Goal: Book appointment/travel/reservation

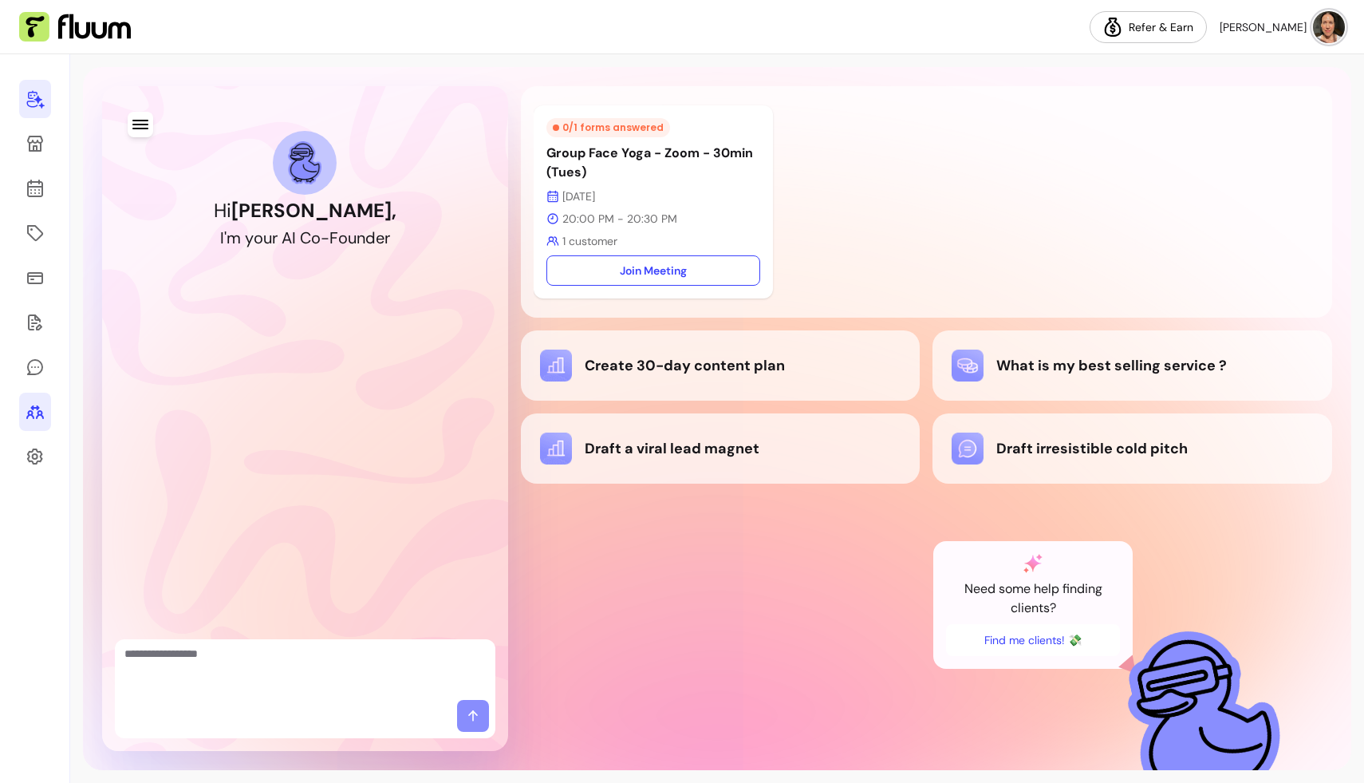
click at [36, 412] on icon at bounding box center [35, 411] width 19 height 19
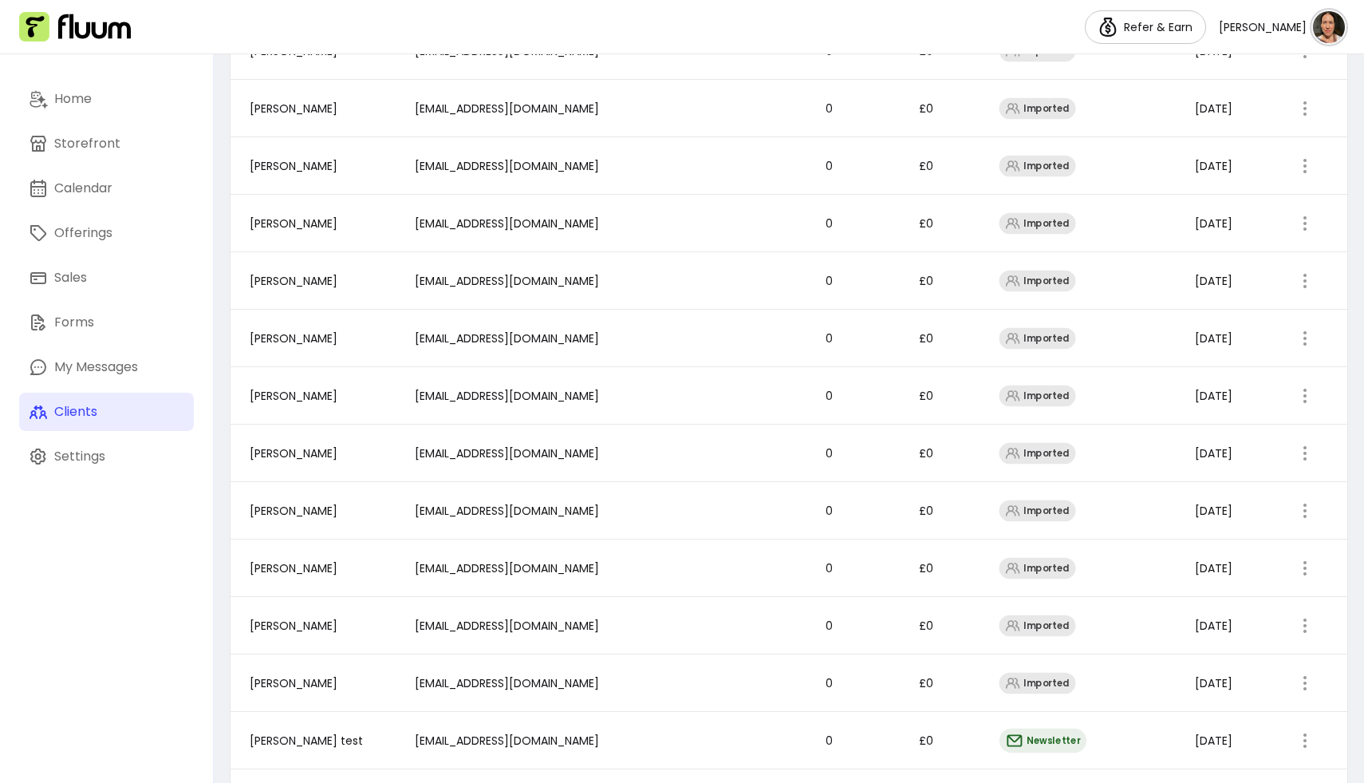
scroll to position [906, 0]
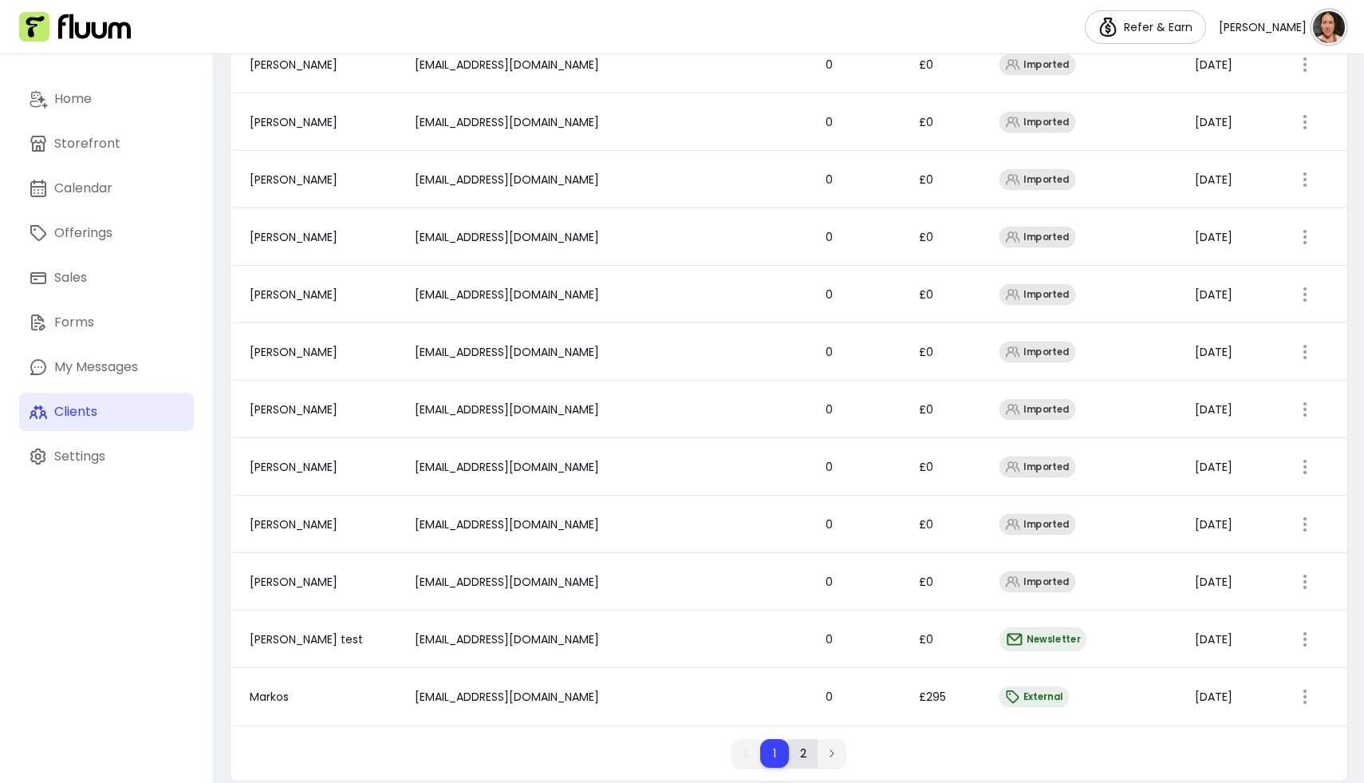
click at [805, 739] on li "2" at bounding box center [803, 753] width 29 height 29
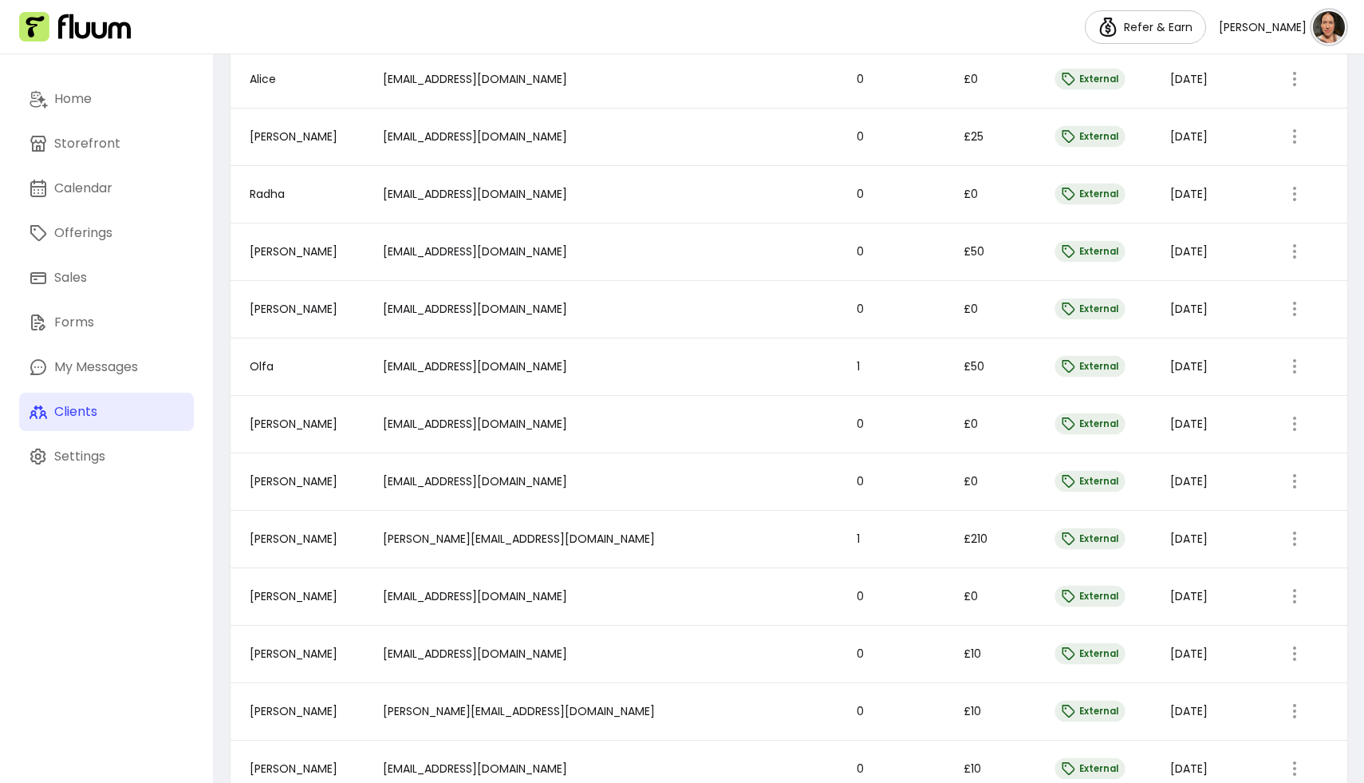
scroll to position [0, 0]
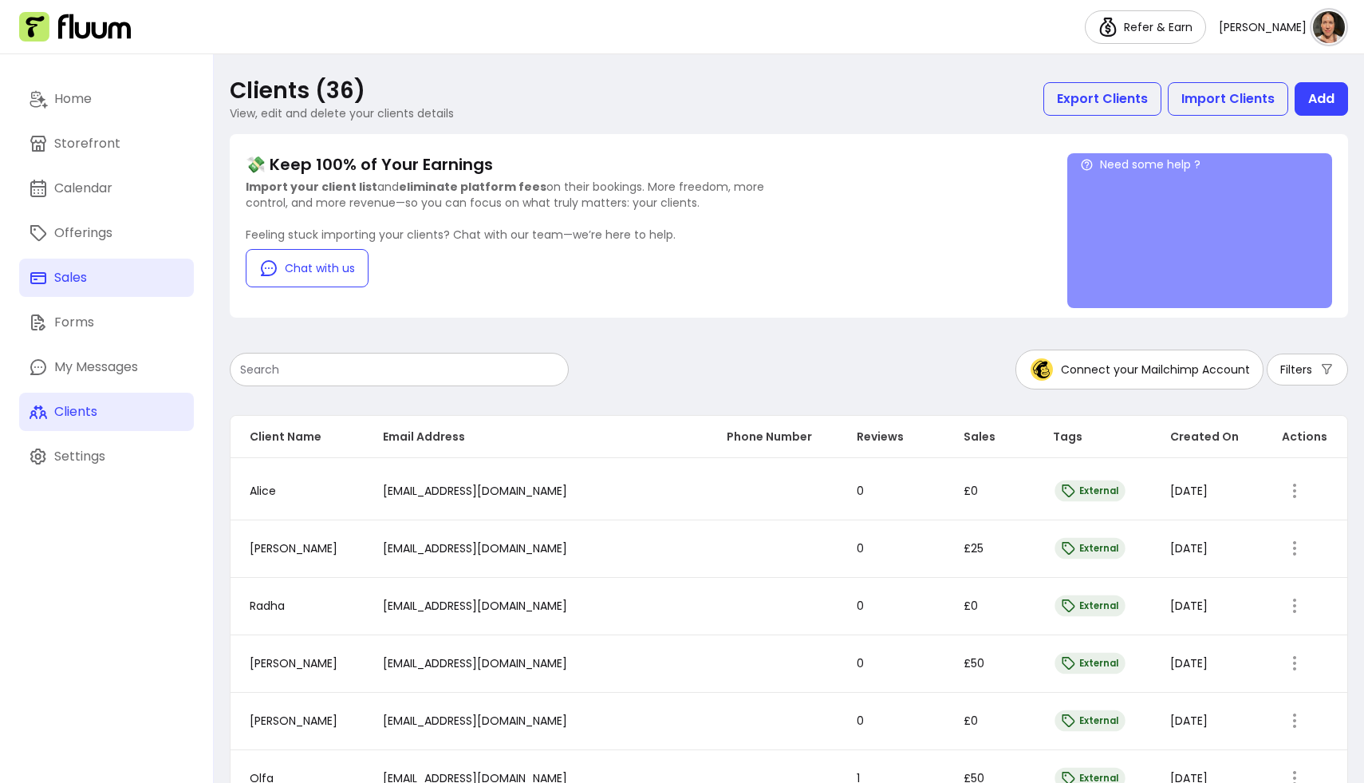
click at [97, 274] on link "Sales" at bounding box center [106, 277] width 175 height 38
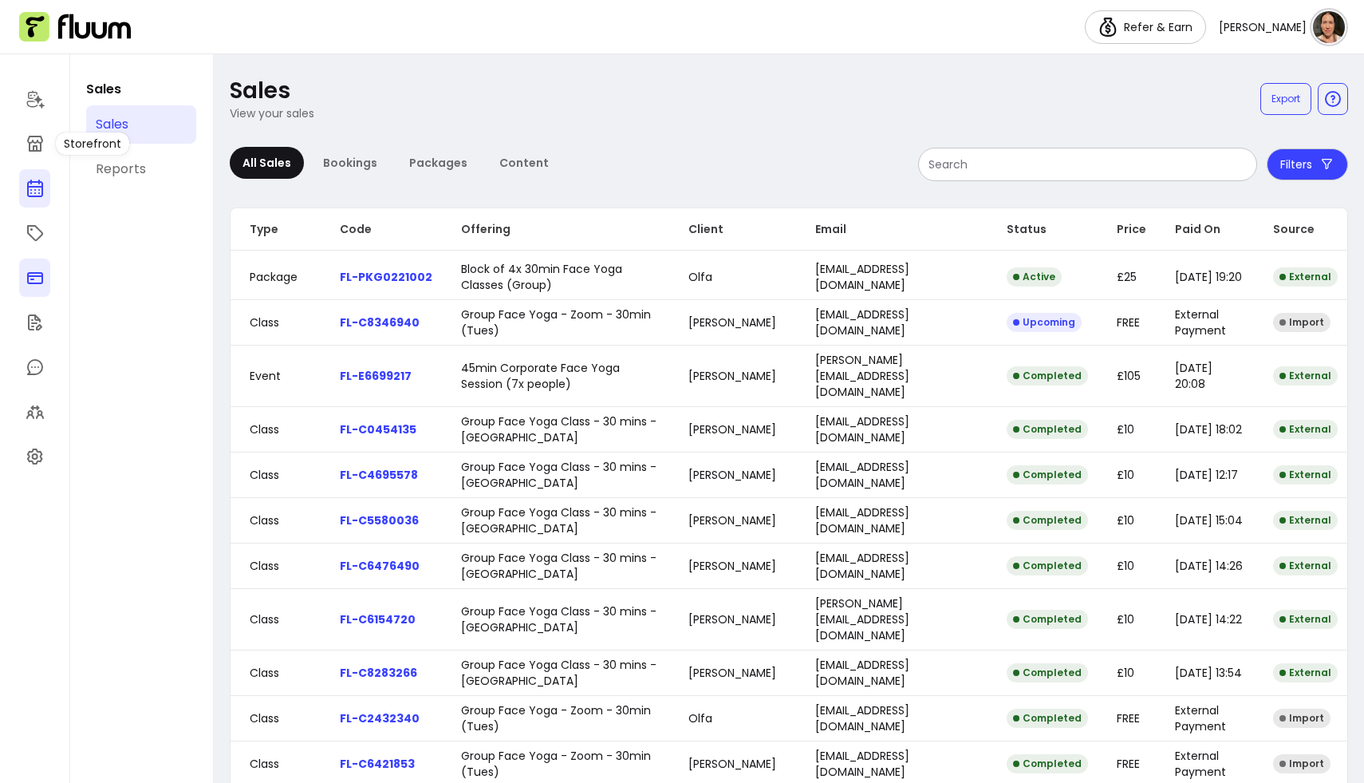
click at [35, 186] on icon at bounding box center [34, 124] width 270 height 227
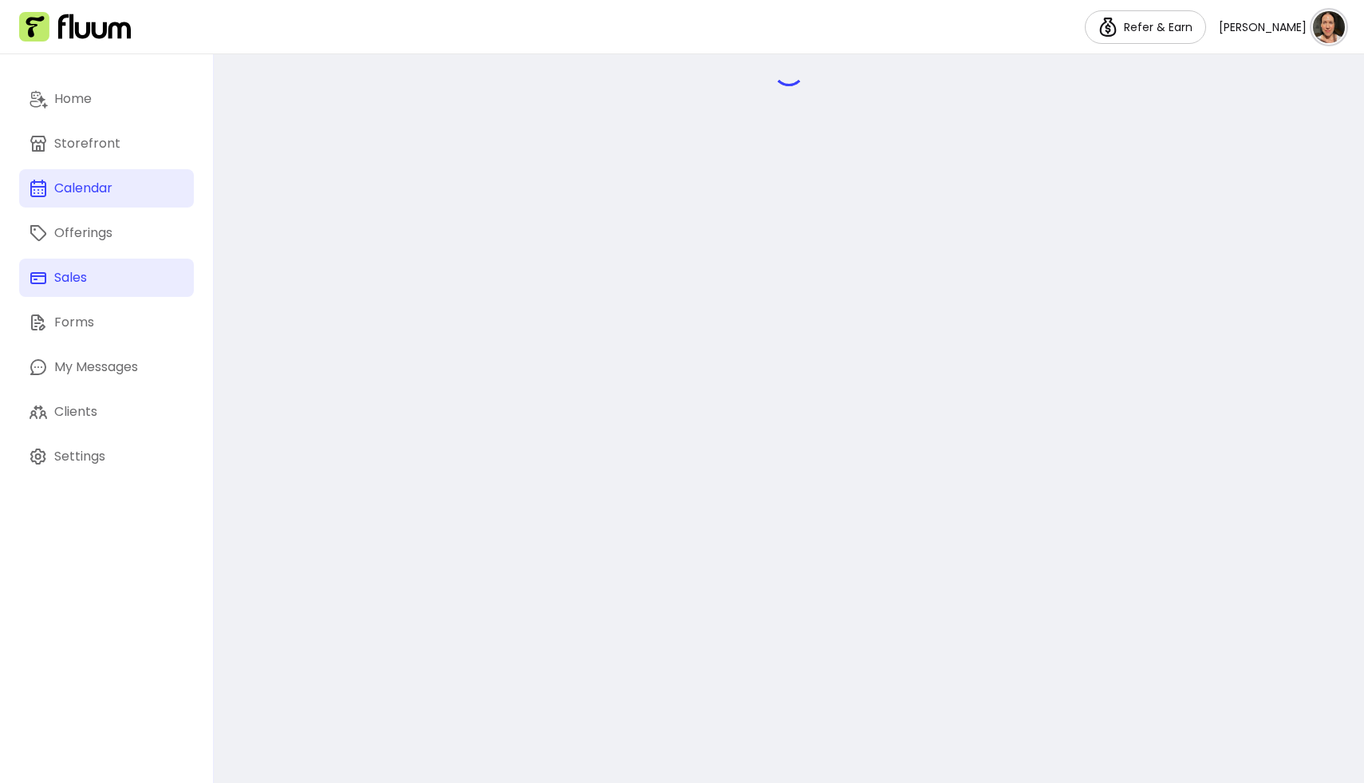
click at [62, 278] on div "Sales" at bounding box center [70, 277] width 33 height 19
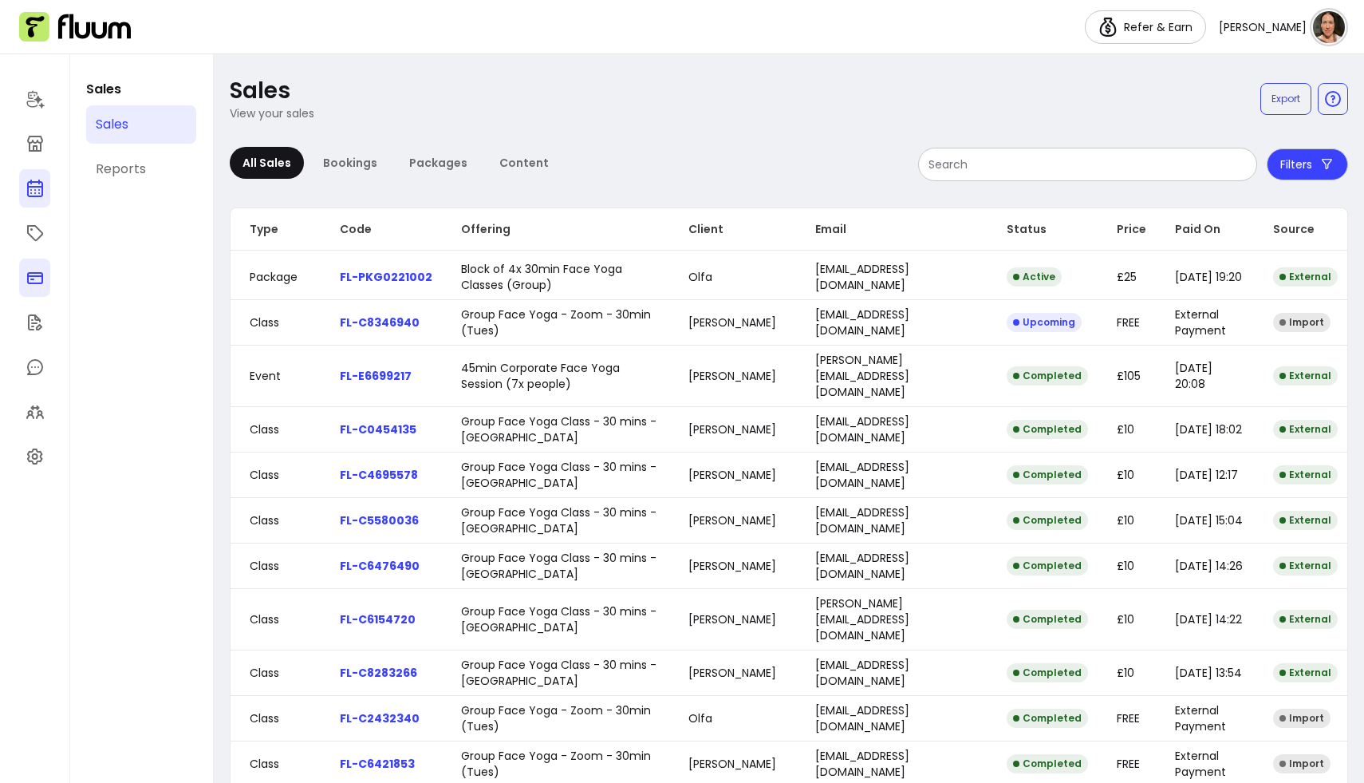
click at [39, 185] on icon at bounding box center [35, 188] width 19 height 19
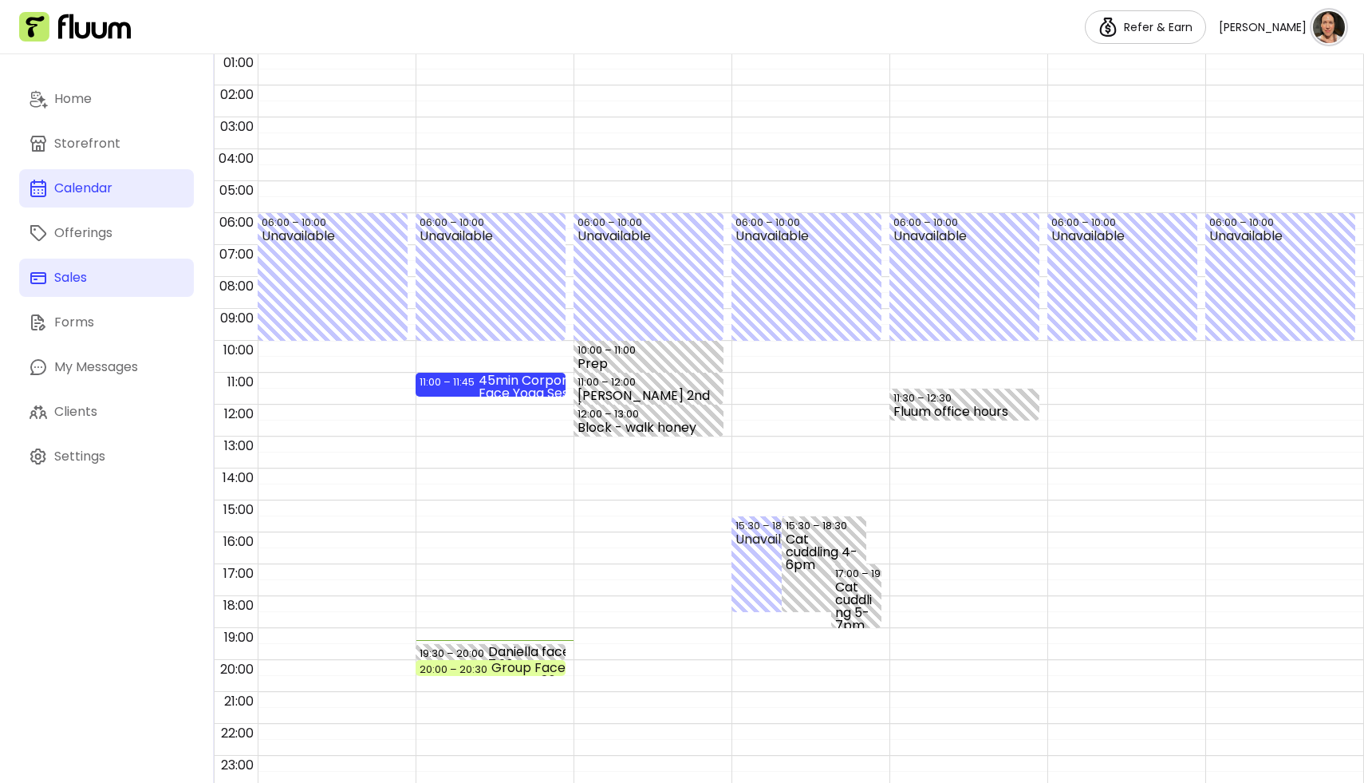
scroll to position [141, 0]
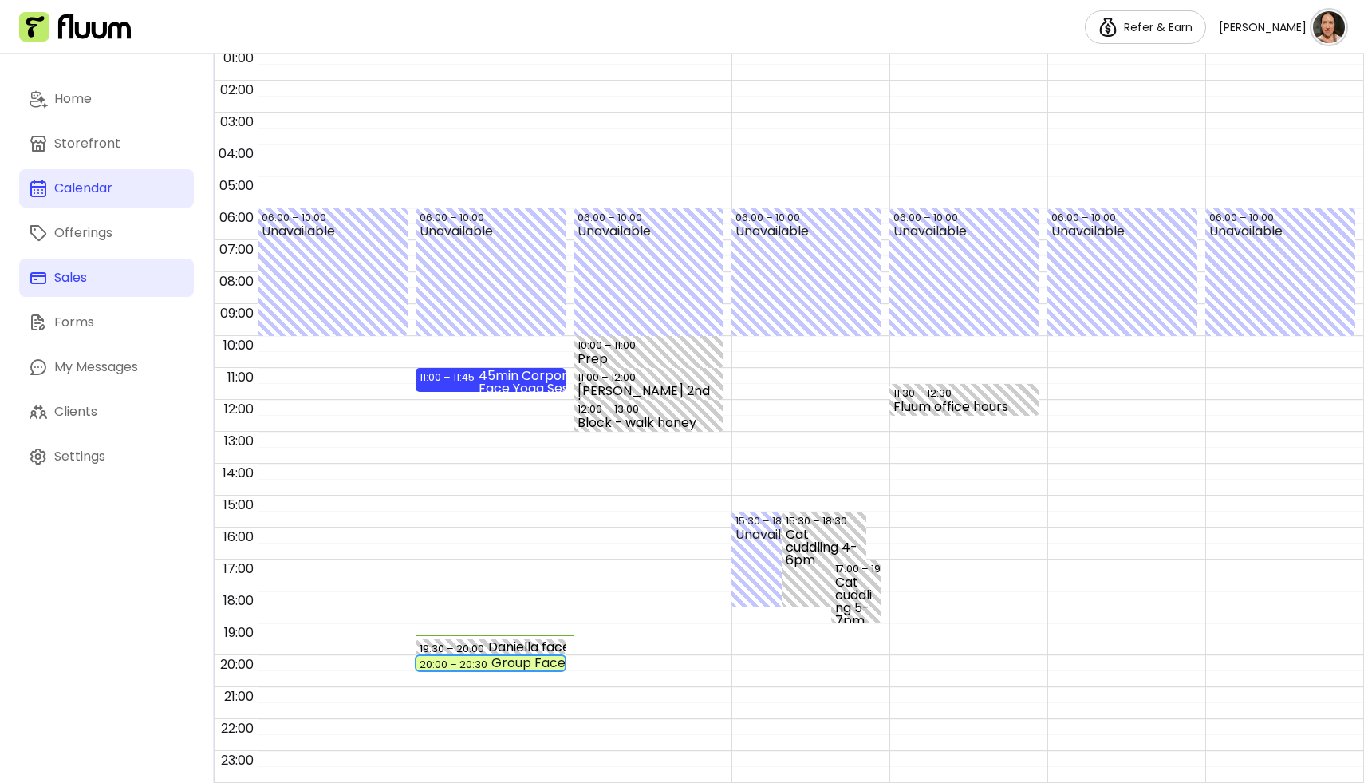
click at [499, 664] on div "Group Face Yoga - Zoom - 30min (Tues) (1 / 12)" at bounding box center [562, 662] width 142 height 13
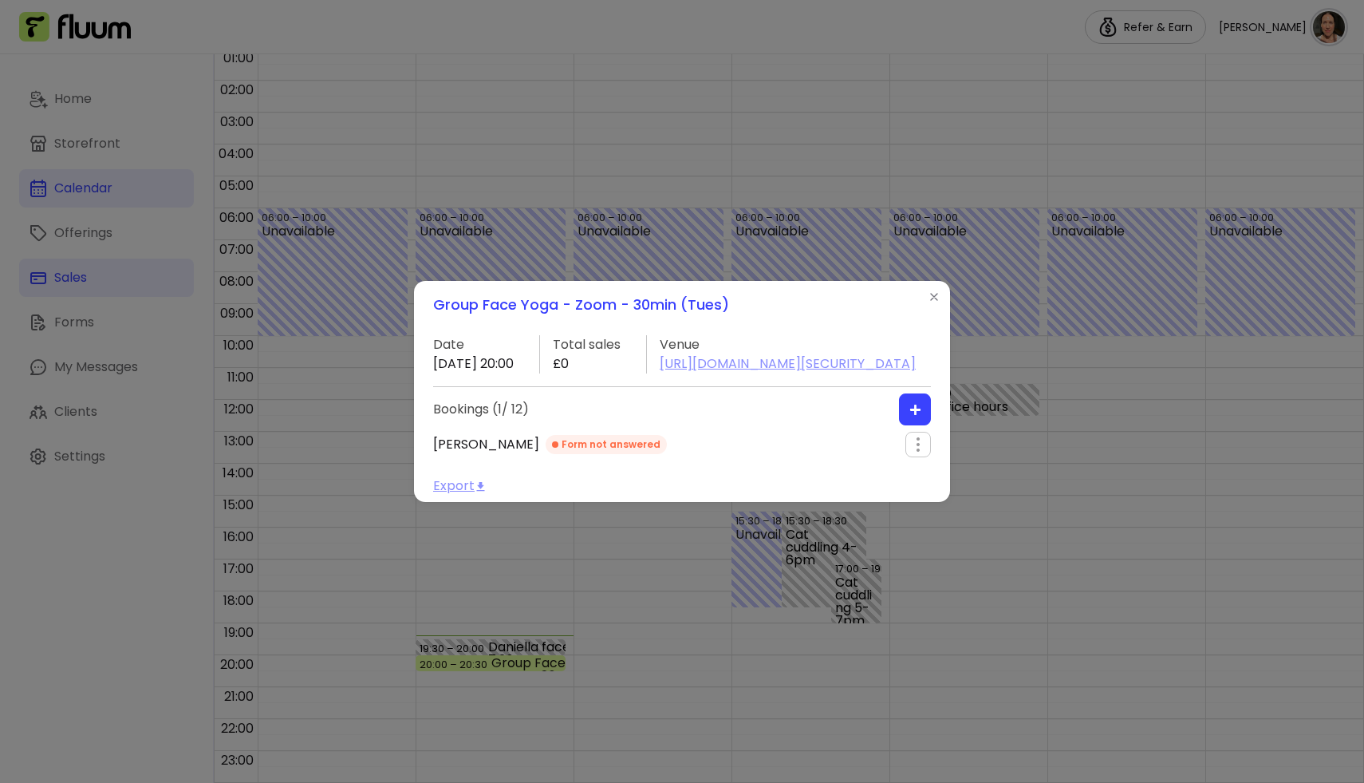
click at [906, 425] on button "button" at bounding box center [915, 409] width 32 height 32
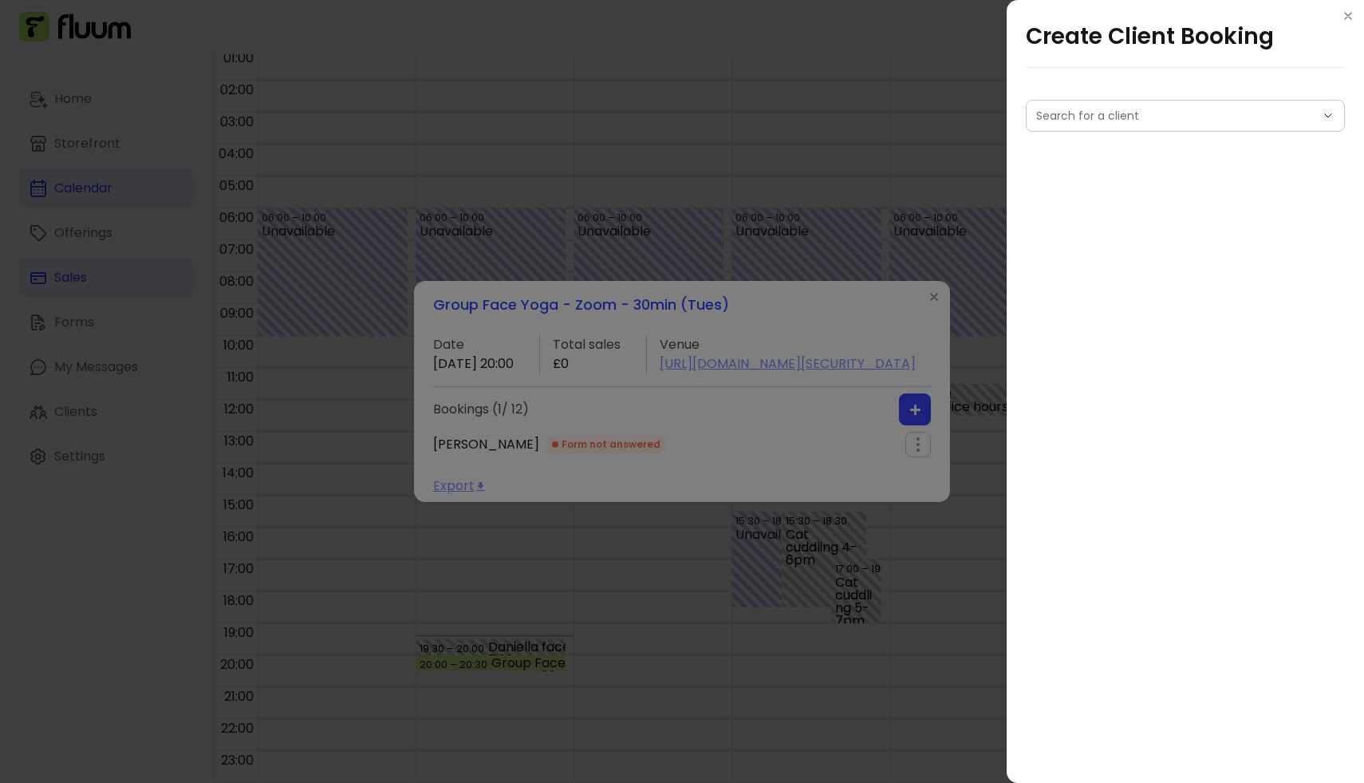
click at [1041, 127] on div at bounding box center [1185, 116] width 298 height 30
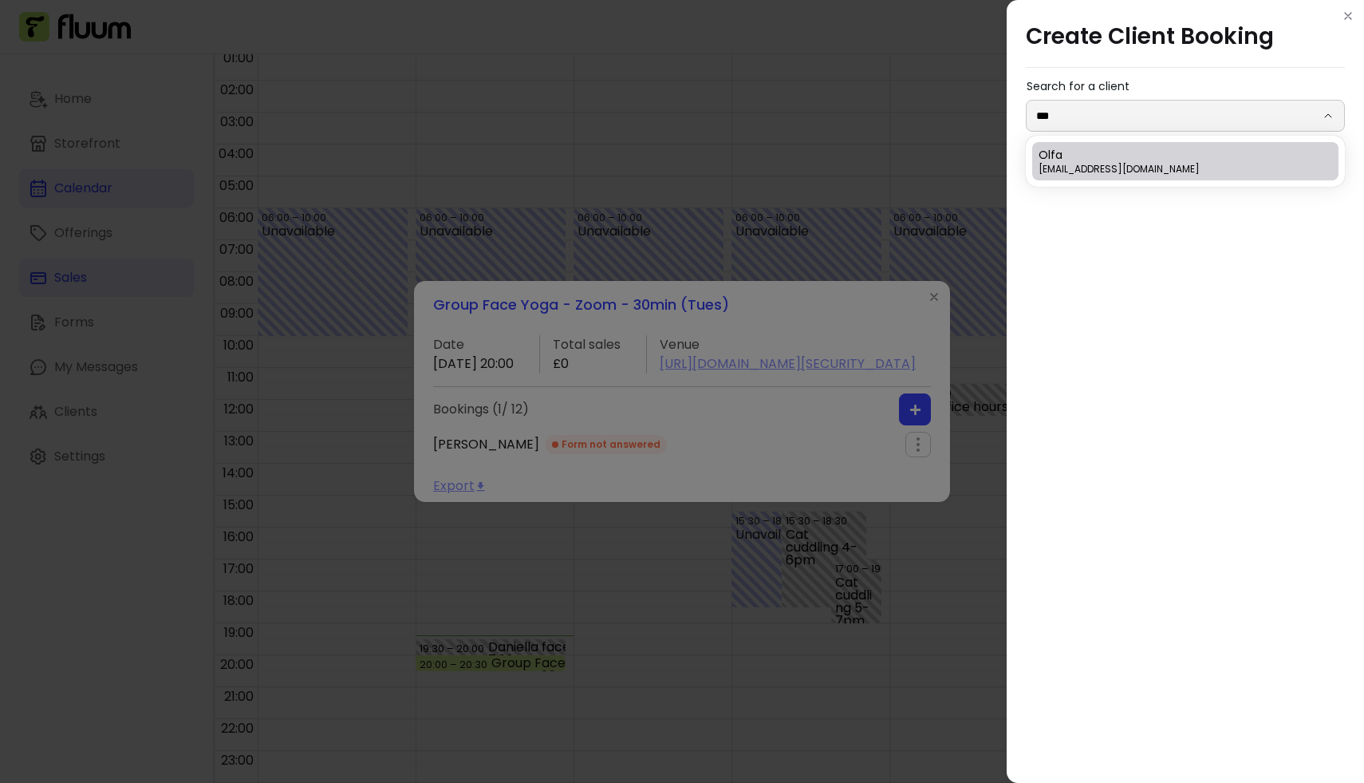
click at [1190, 160] on div "Olfa olfaterras@proton.me" at bounding box center [1178, 161] width 278 height 29
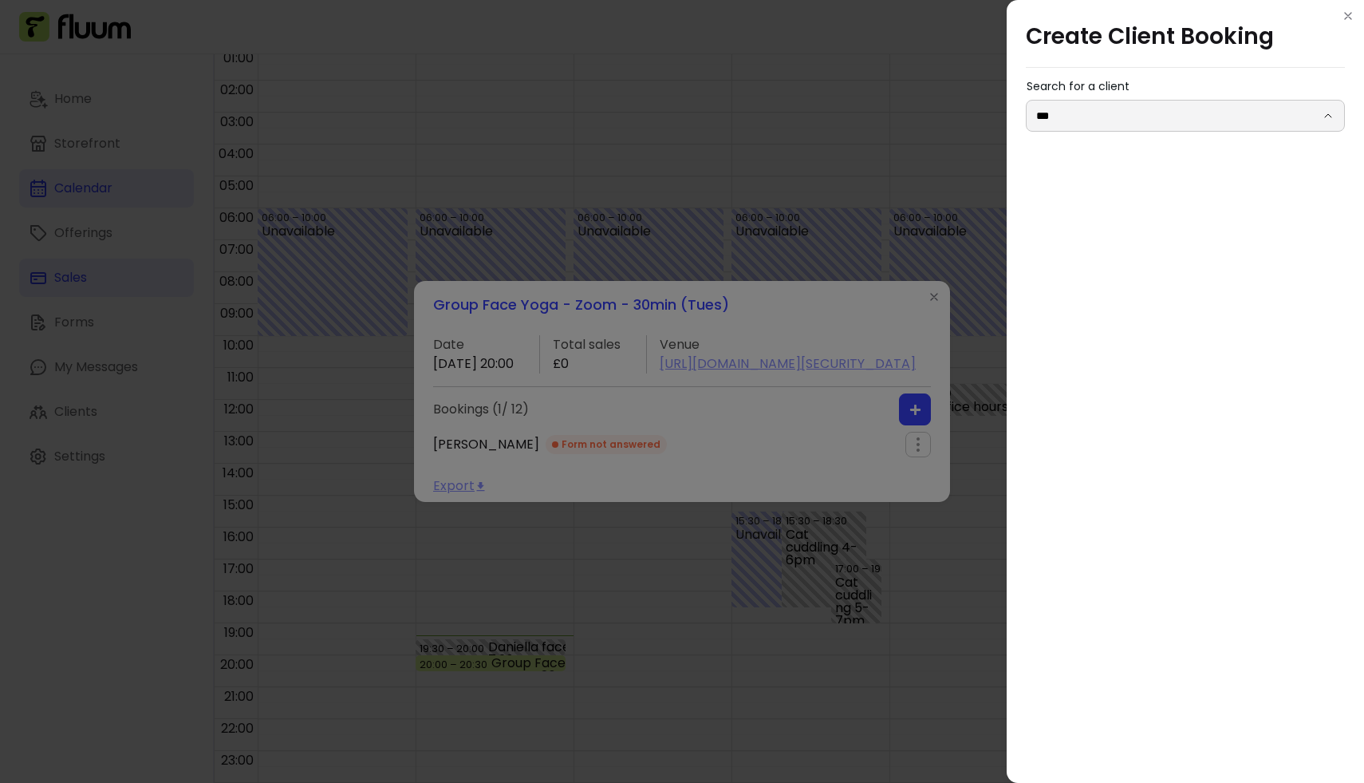
type input "****"
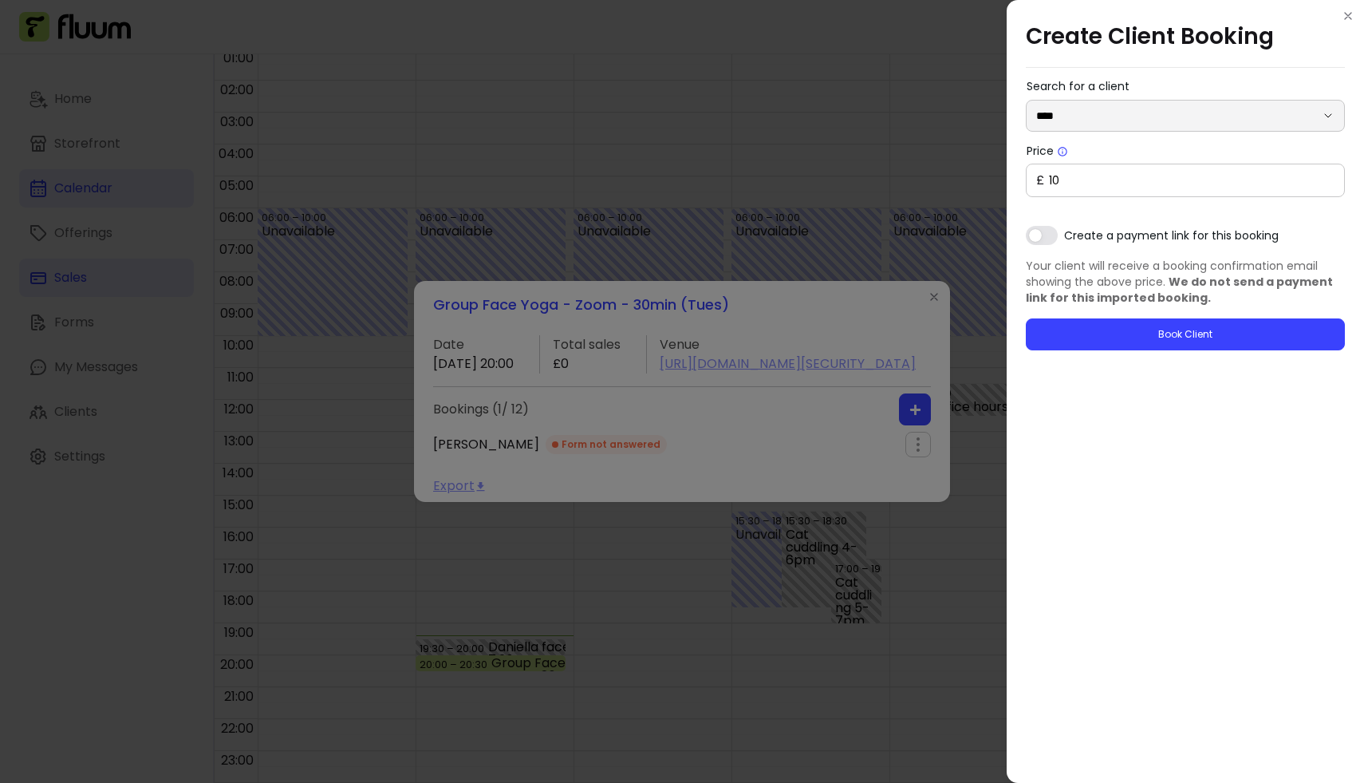
type input "0"
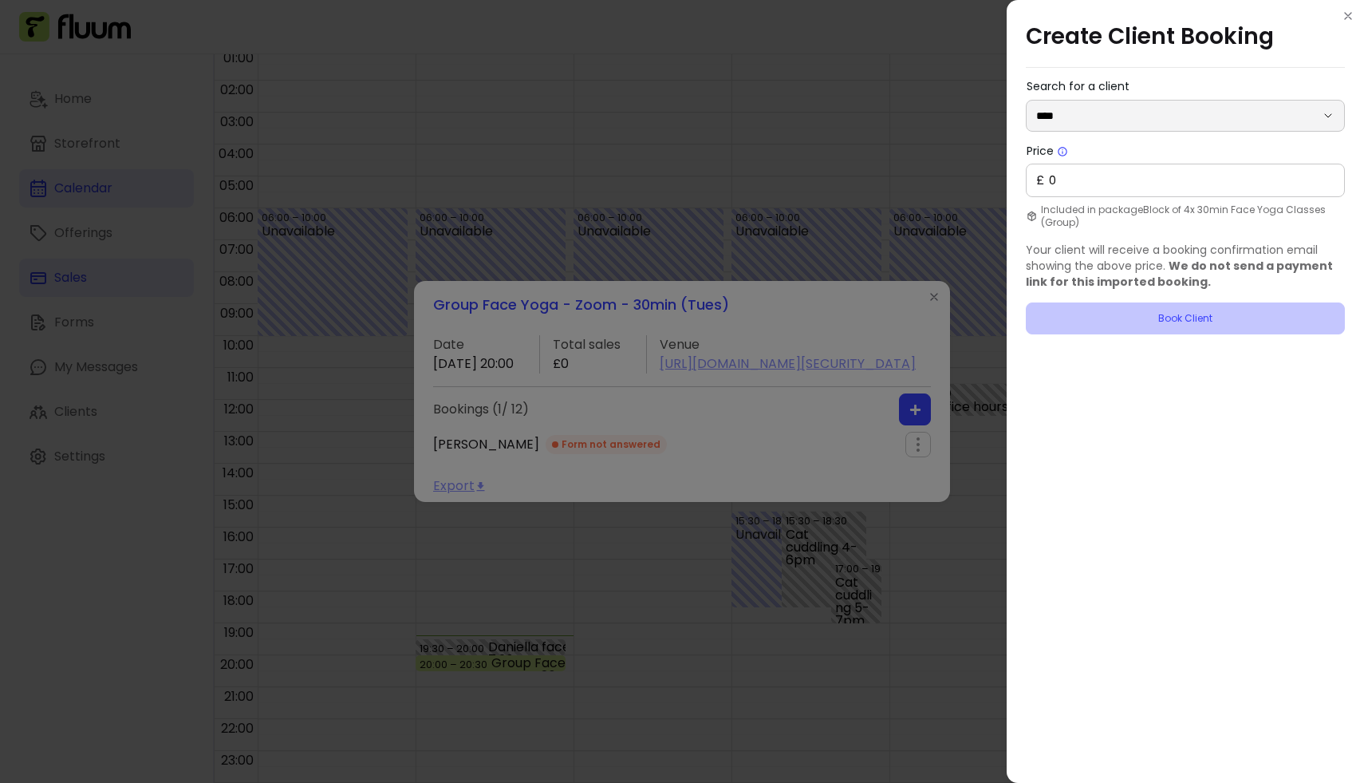
type input "****"
click at [1145, 318] on button "Book Client" at bounding box center [1185, 318] width 319 height 32
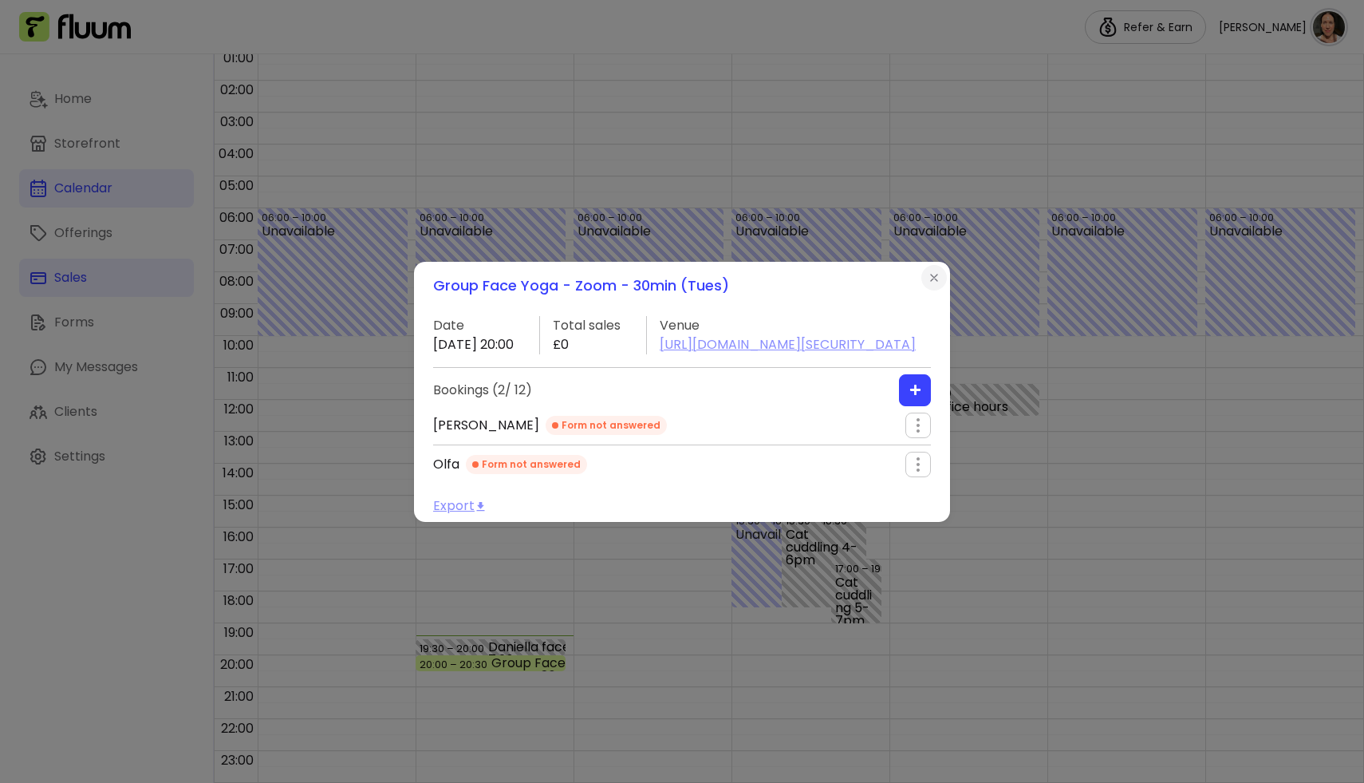
click at [936, 271] on icon "Close" at bounding box center [934, 277] width 13 height 13
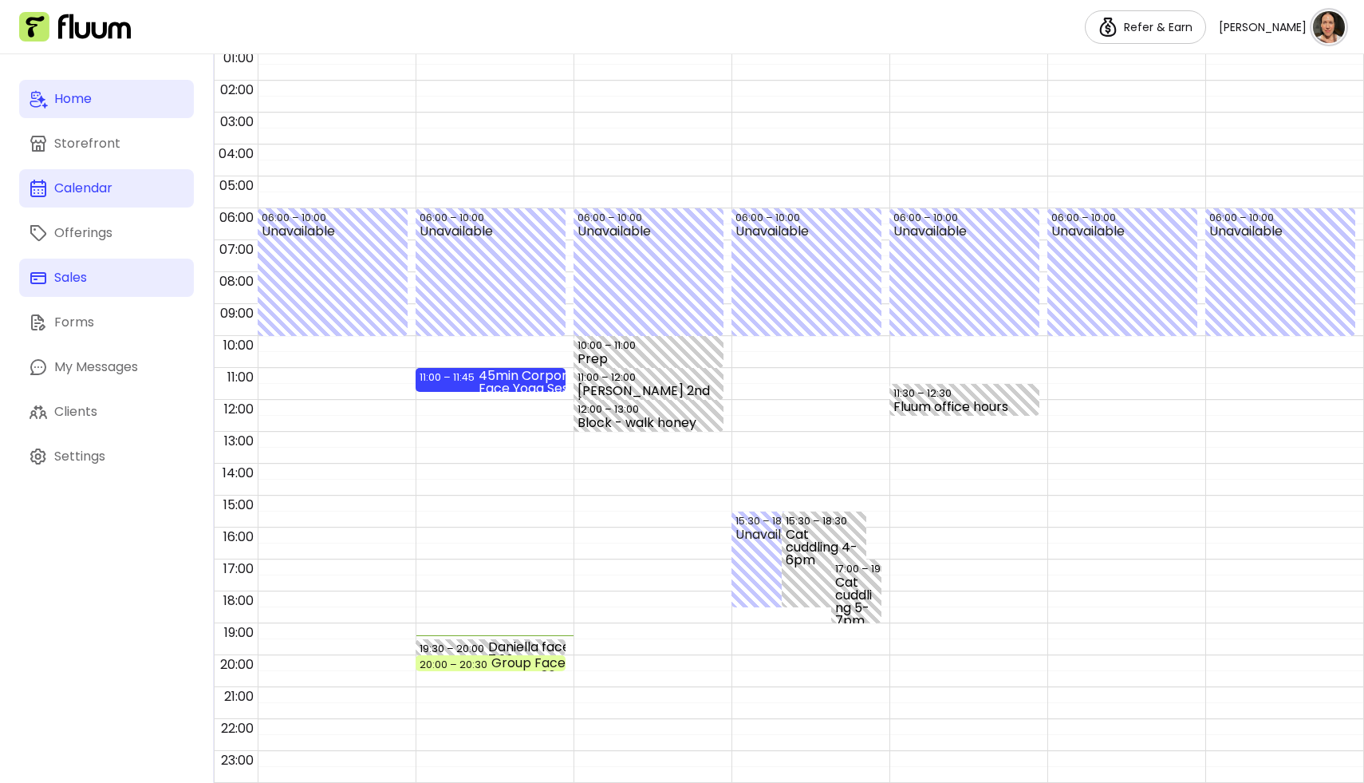
click at [89, 101] on div "Home" at bounding box center [72, 98] width 37 height 19
